Goal: Check status: Check status

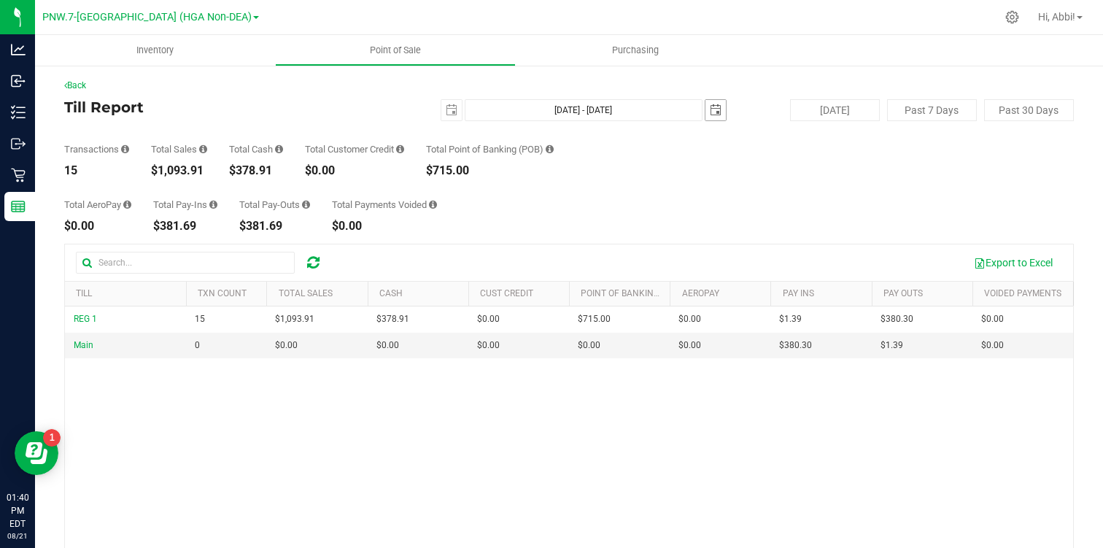
click at [718, 110] on span "select" at bounding box center [716, 110] width 12 height 12
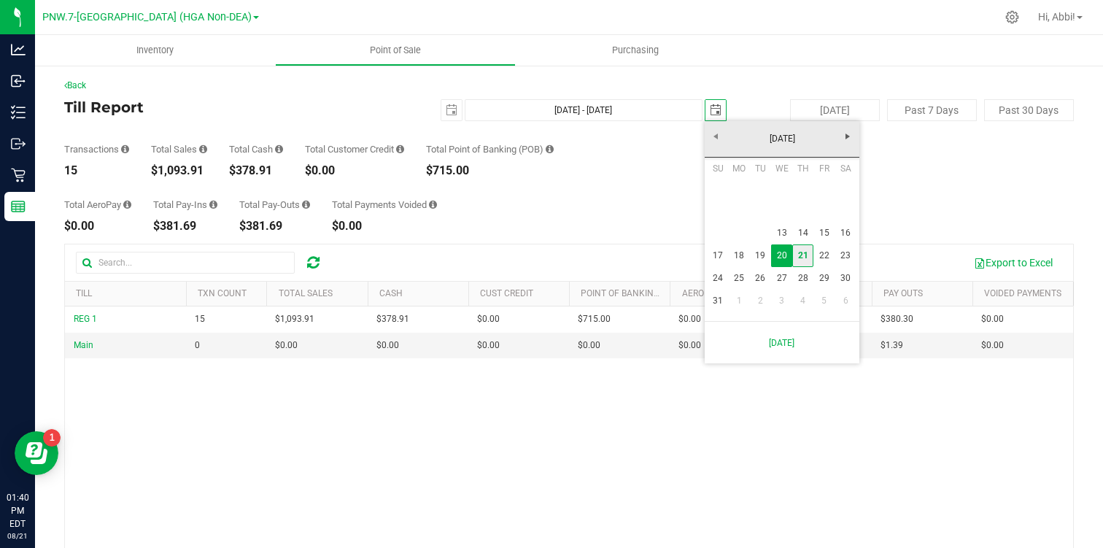
click at [795, 254] on link "21" at bounding box center [802, 255] width 21 height 23
type input "[DATE] - [DATE]"
type input "[DATE]"
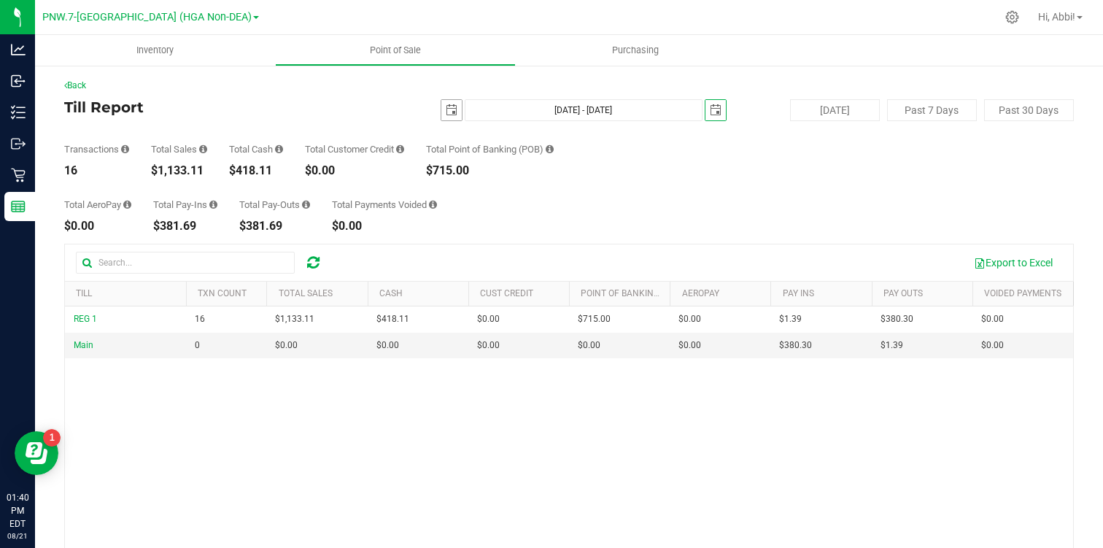
click at [445, 107] on span "select" at bounding box center [451, 110] width 20 height 20
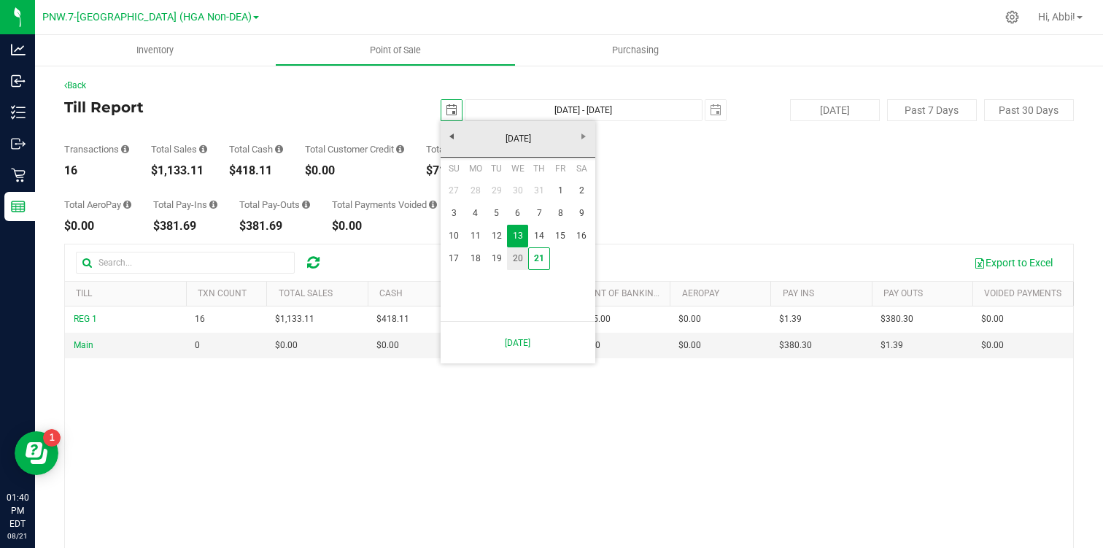
click at [523, 252] on link "20" at bounding box center [517, 258] width 21 height 23
type input "[DATE] - [DATE]"
type input "[DATE]"
